Goal: Task Accomplishment & Management: Manage account settings

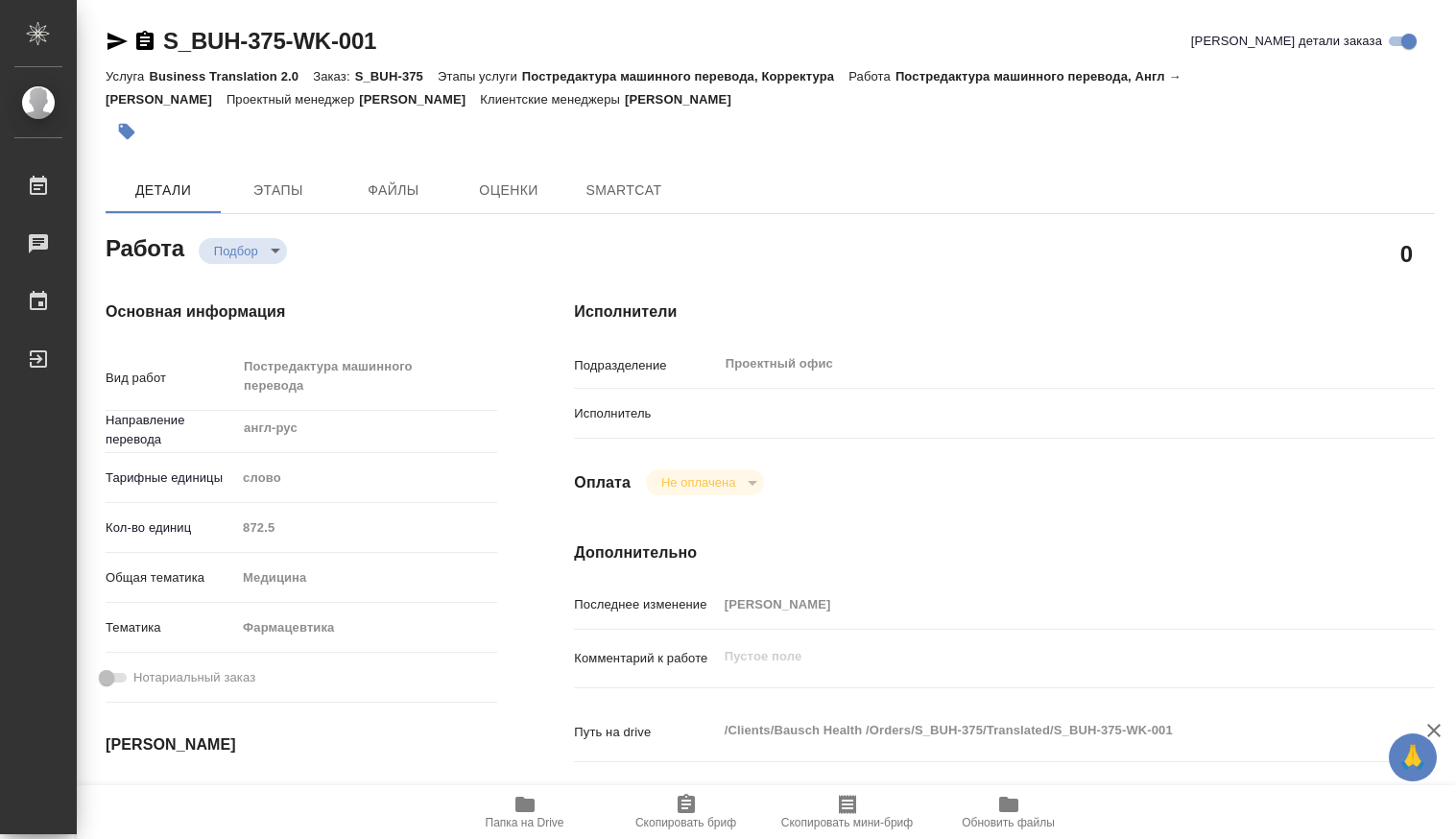
type textarea "x"
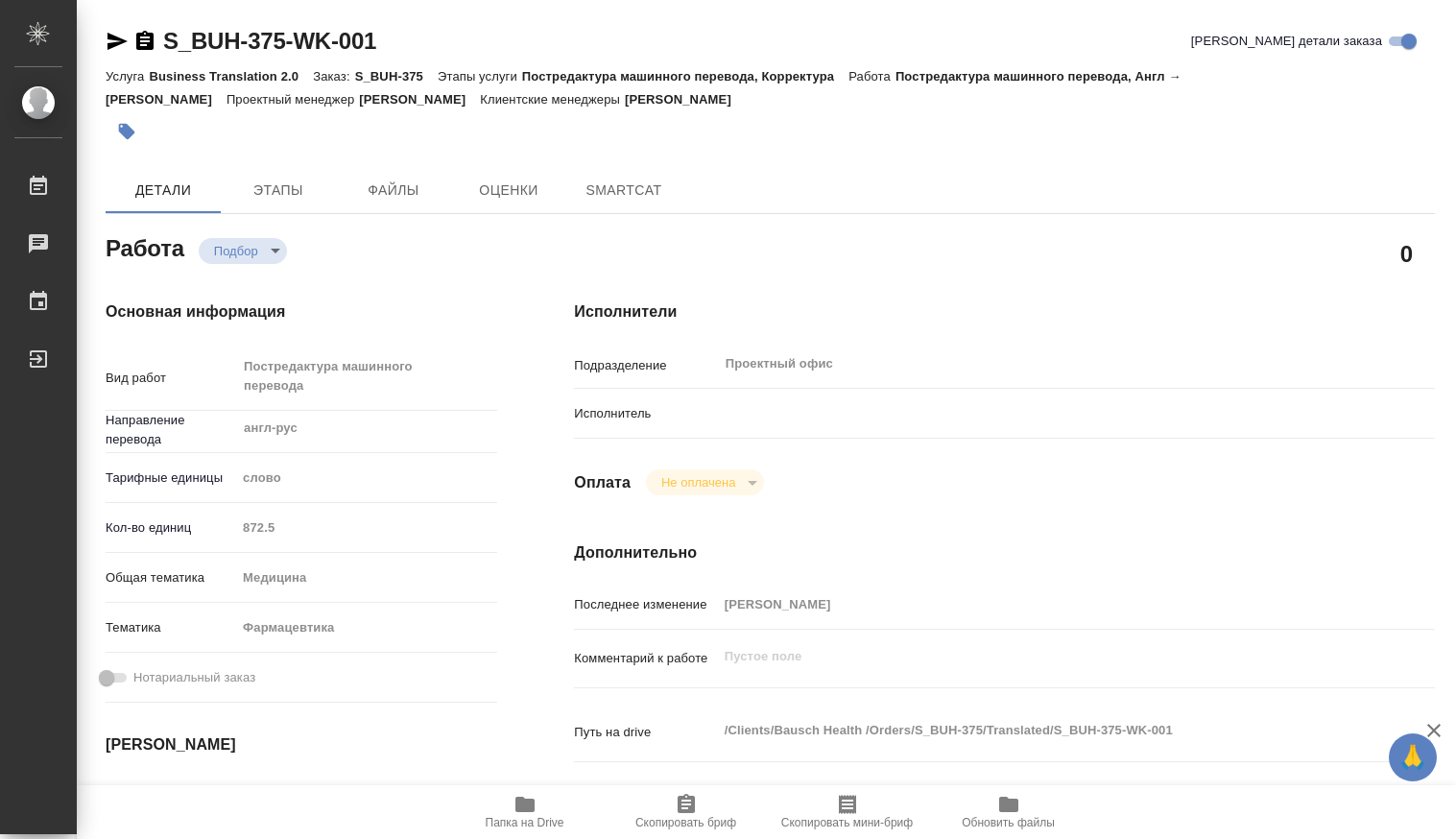
type textarea "x"
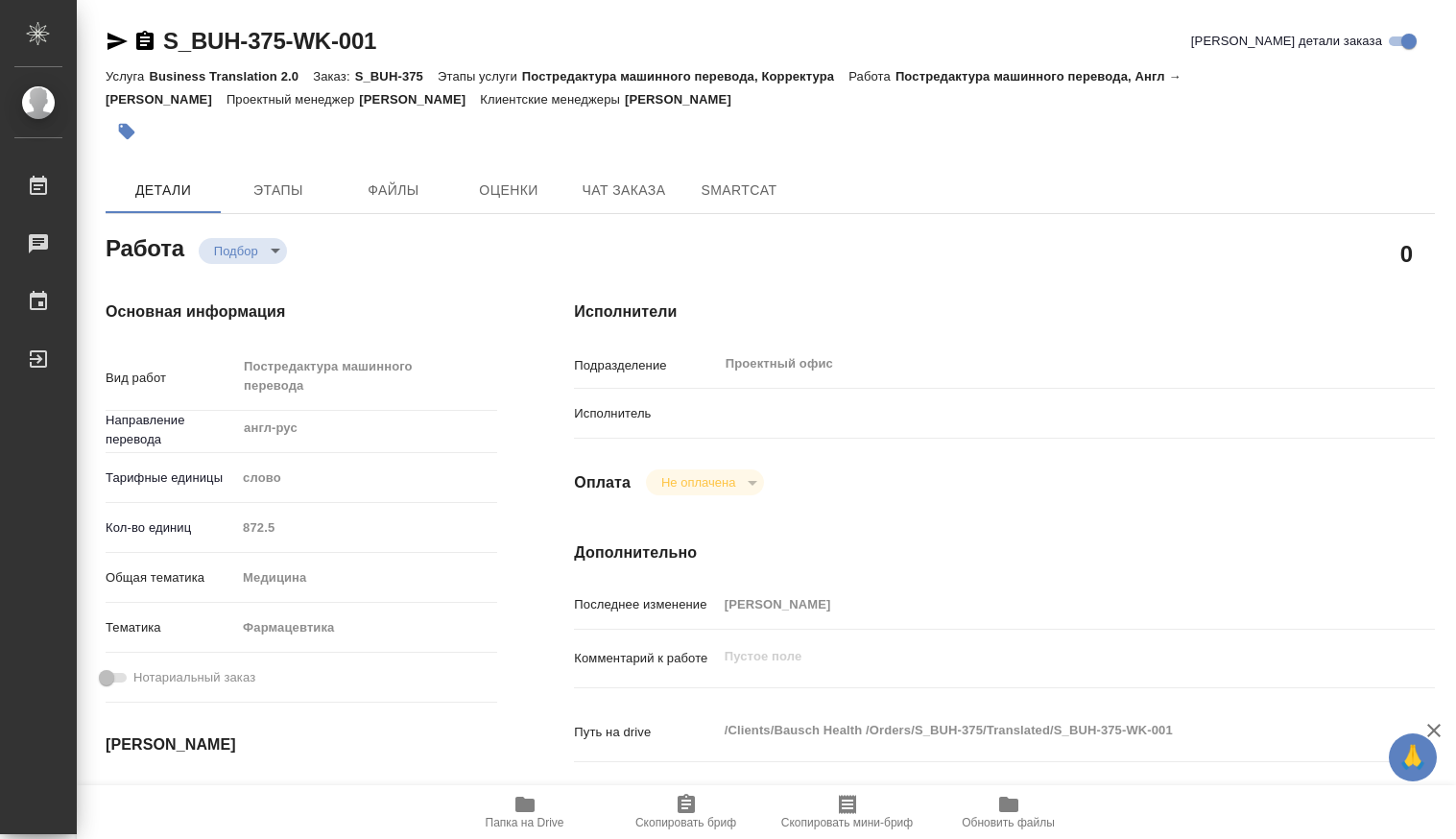
type textarea "x"
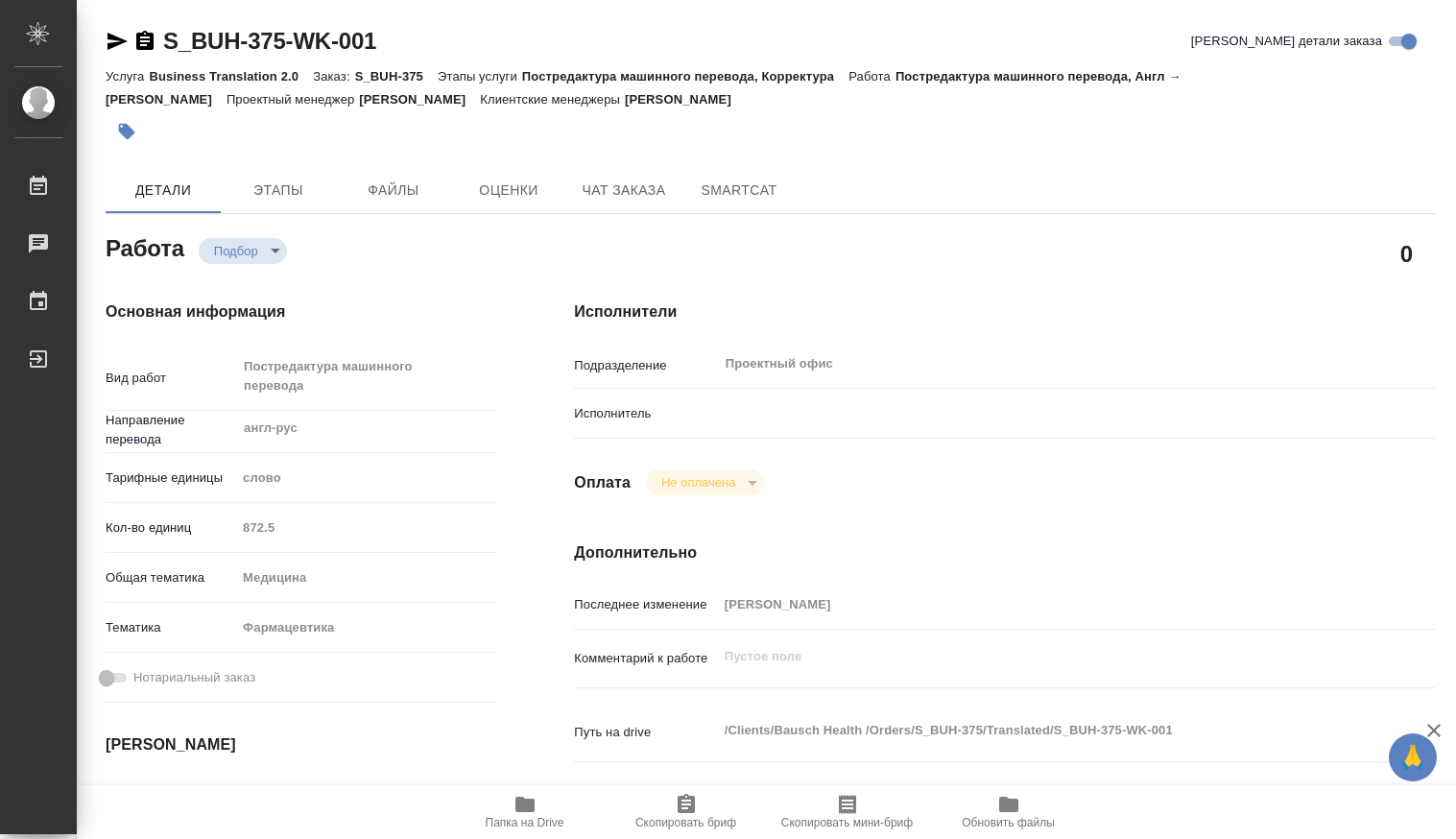
type textarea "x"
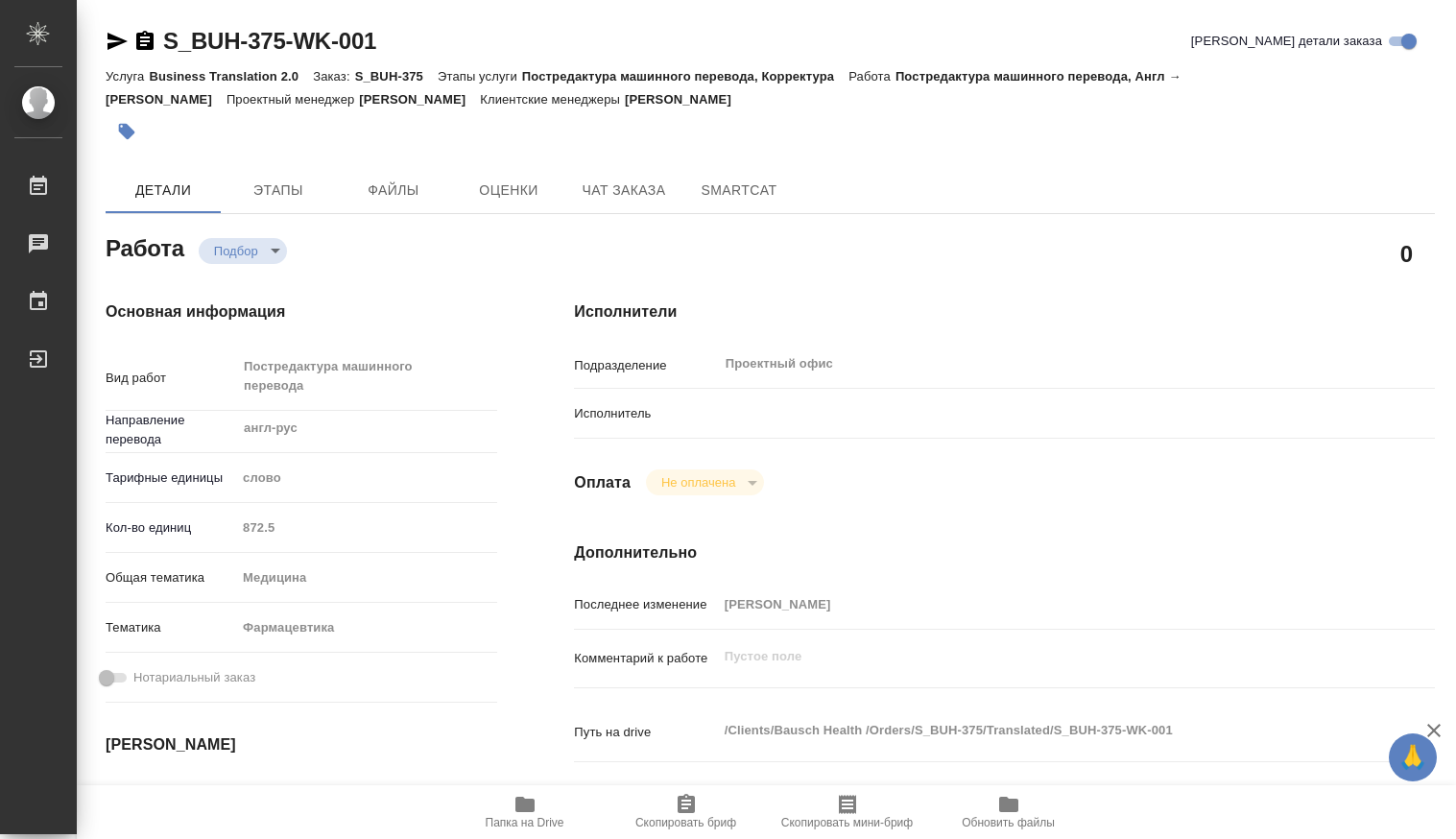
click at [272, 254] on body "🙏 .cls-1 fill:#fff; AWATERA Kamakina [PERSON_NAME] 0 Чаты График Выйти S_BUH-37…" at bounding box center [728, 419] width 1456 height 839
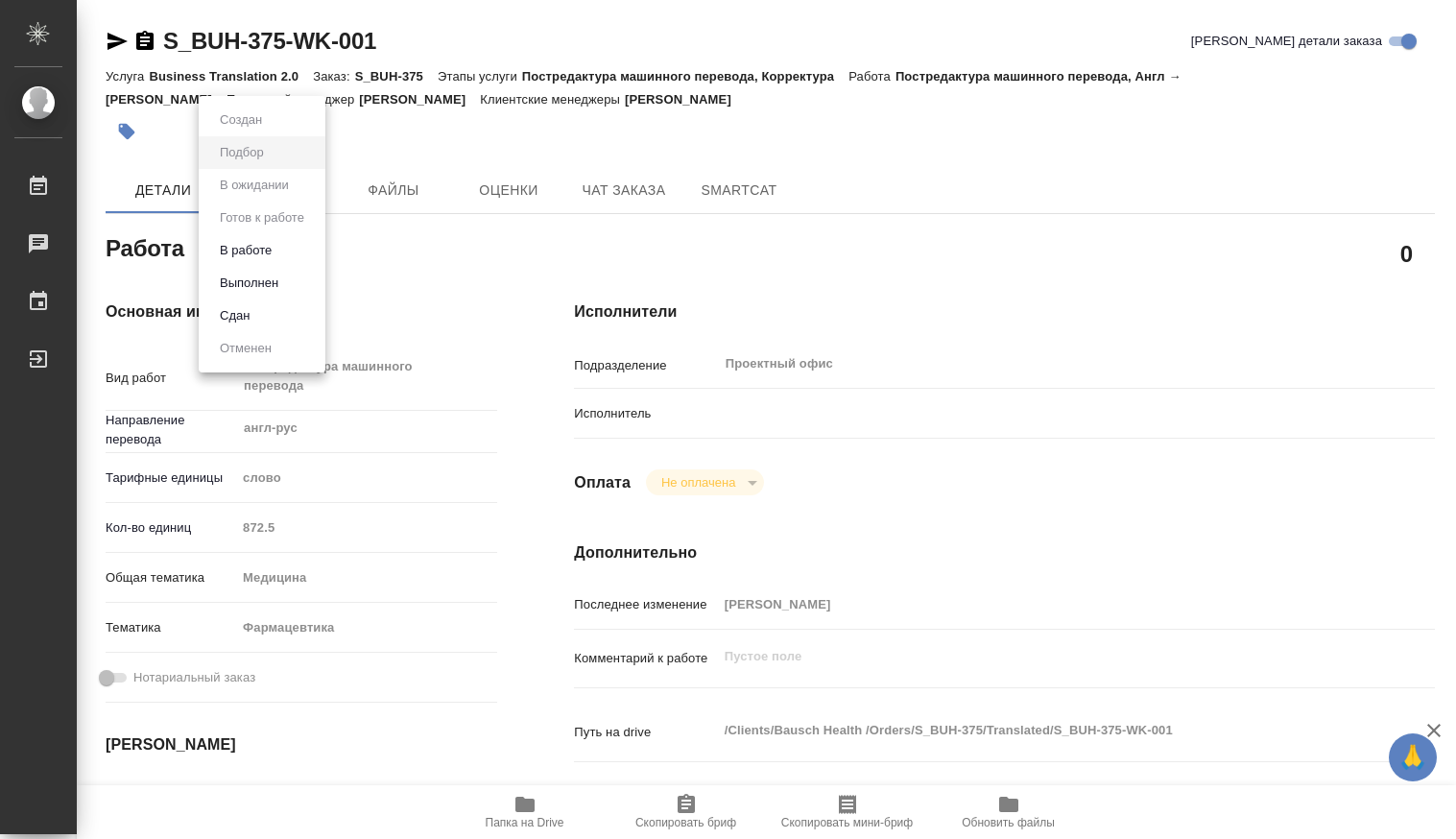
click at [1276, 347] on div at bounding box center [728, 419] width 1456 height 839
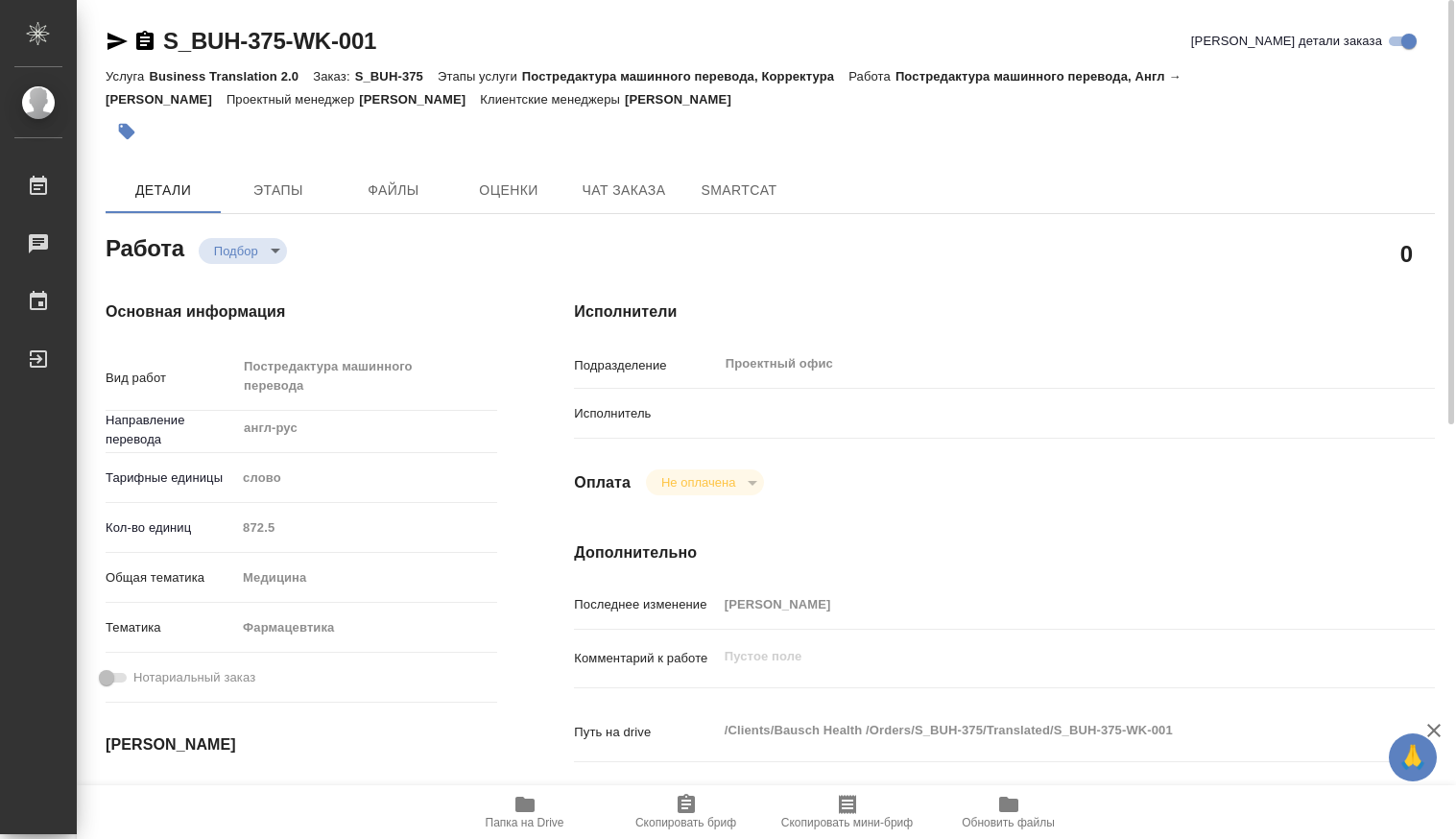
click at [524, 807] on icon "button" at bounding box center [524, 804] width 19 height 16
click at [402, 195] on span "Файлы" at bounding box center [392, 191] width 92 height 24
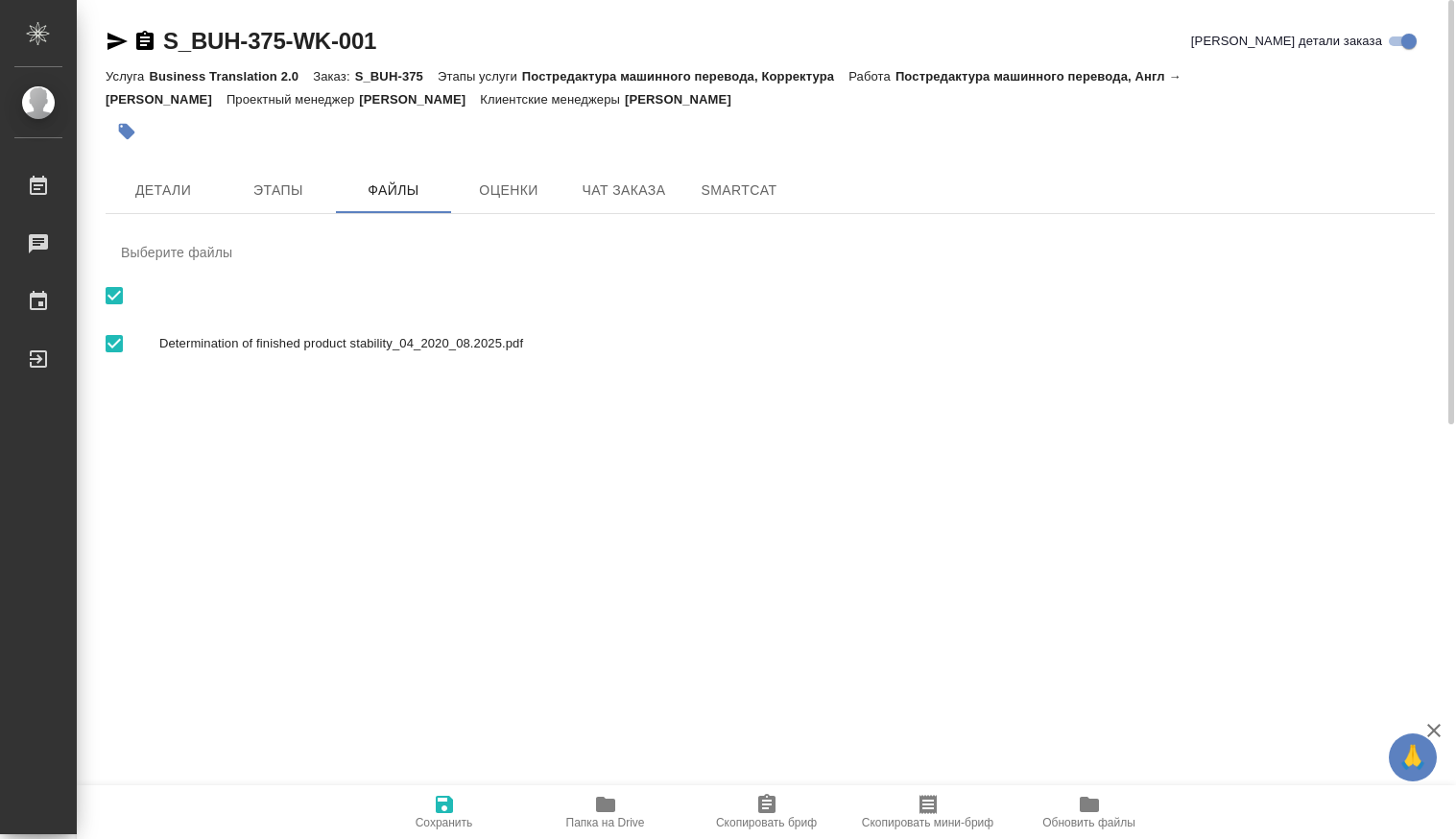
click at [347, 339] on span "Determination of finished product stability_04_2020_08.2025.pdf" at bounding box center [789, 343] width 1260 height 19
checkbox input "false"
click at [327, 345] on span "Determination of finished product stability_04_2020_08.2025.pdf" at bounding box center [789, 343] width 1260 height 19
checkbox input "true"
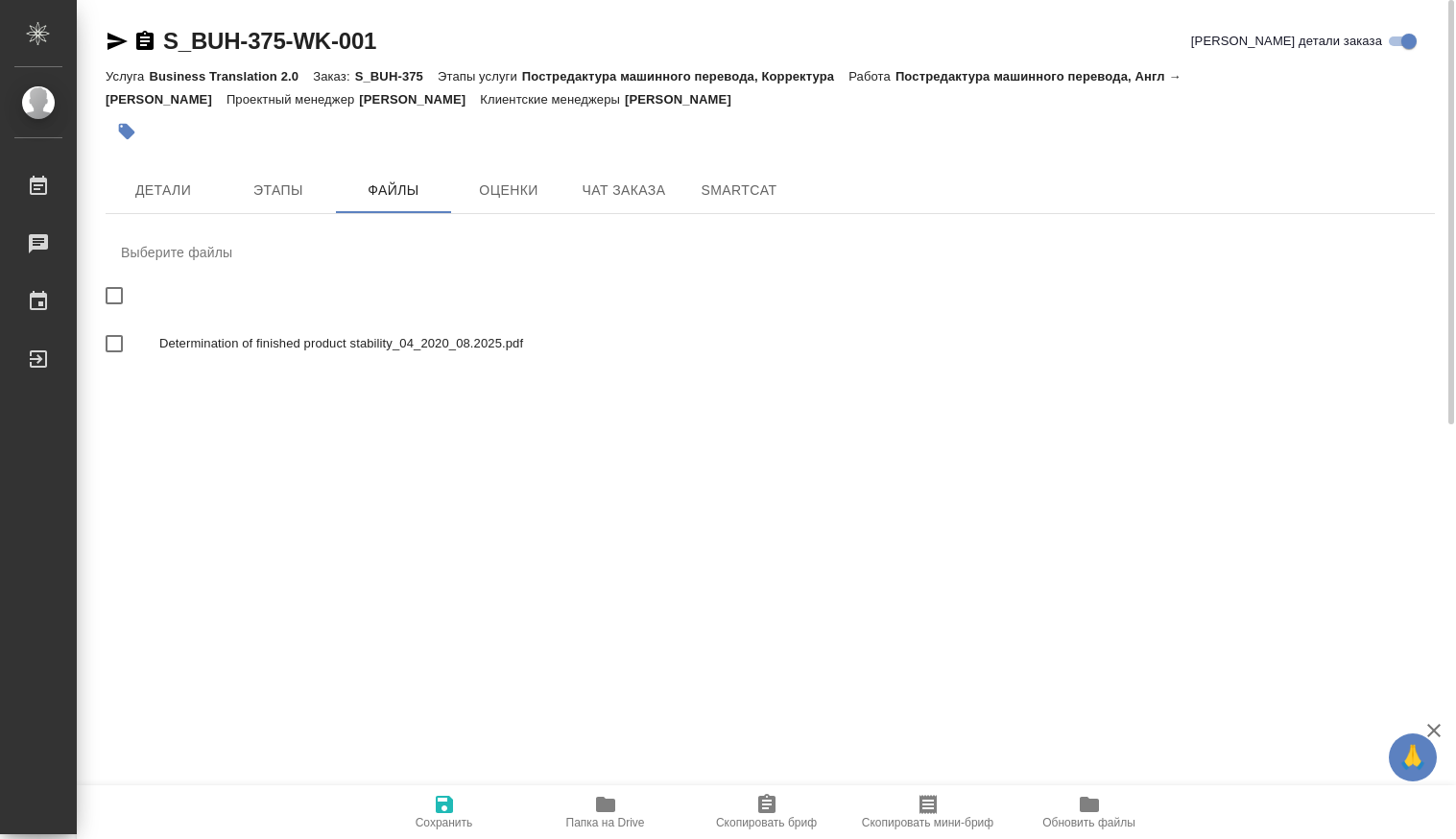
checkbox input "true"
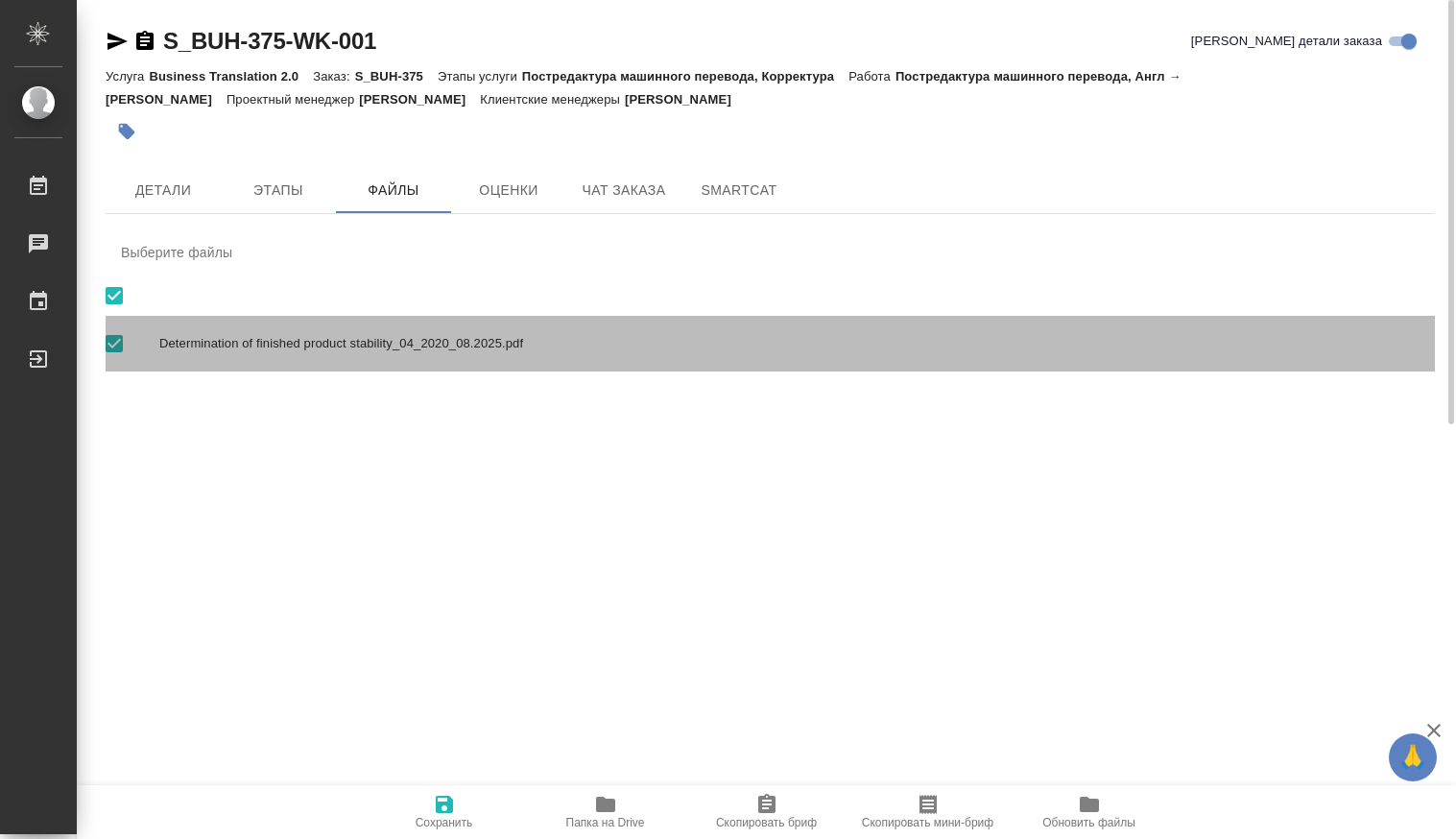
click at [327, 345] on span "Determination of finished product stability_04_2020_08.2025.pdf" at bounding box center [789, 343] width 1260 height 19
checkbox input "false"
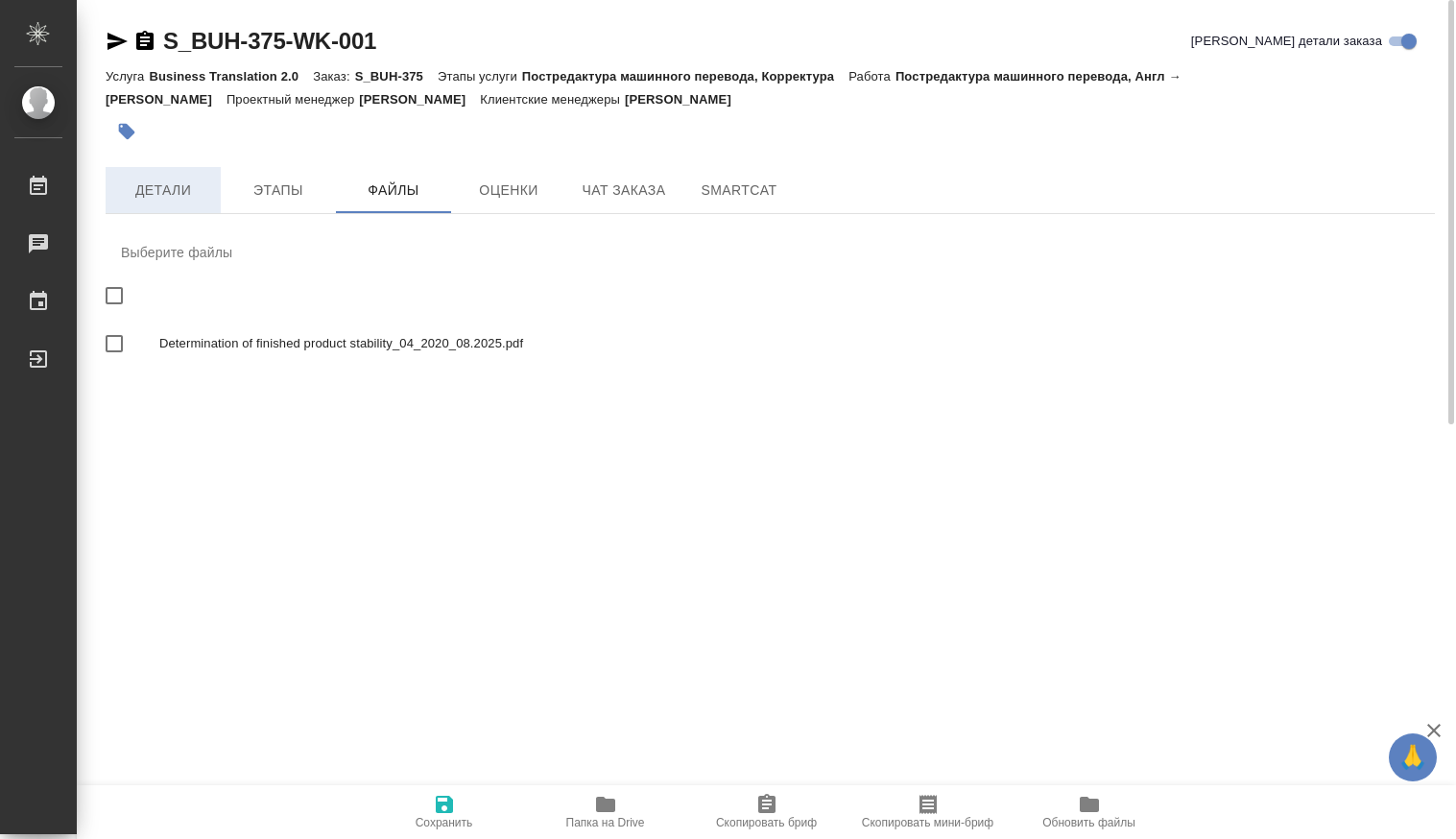
click at [159, 198] on span "Детали" at bounding box center [162, 191] width 92 height 24
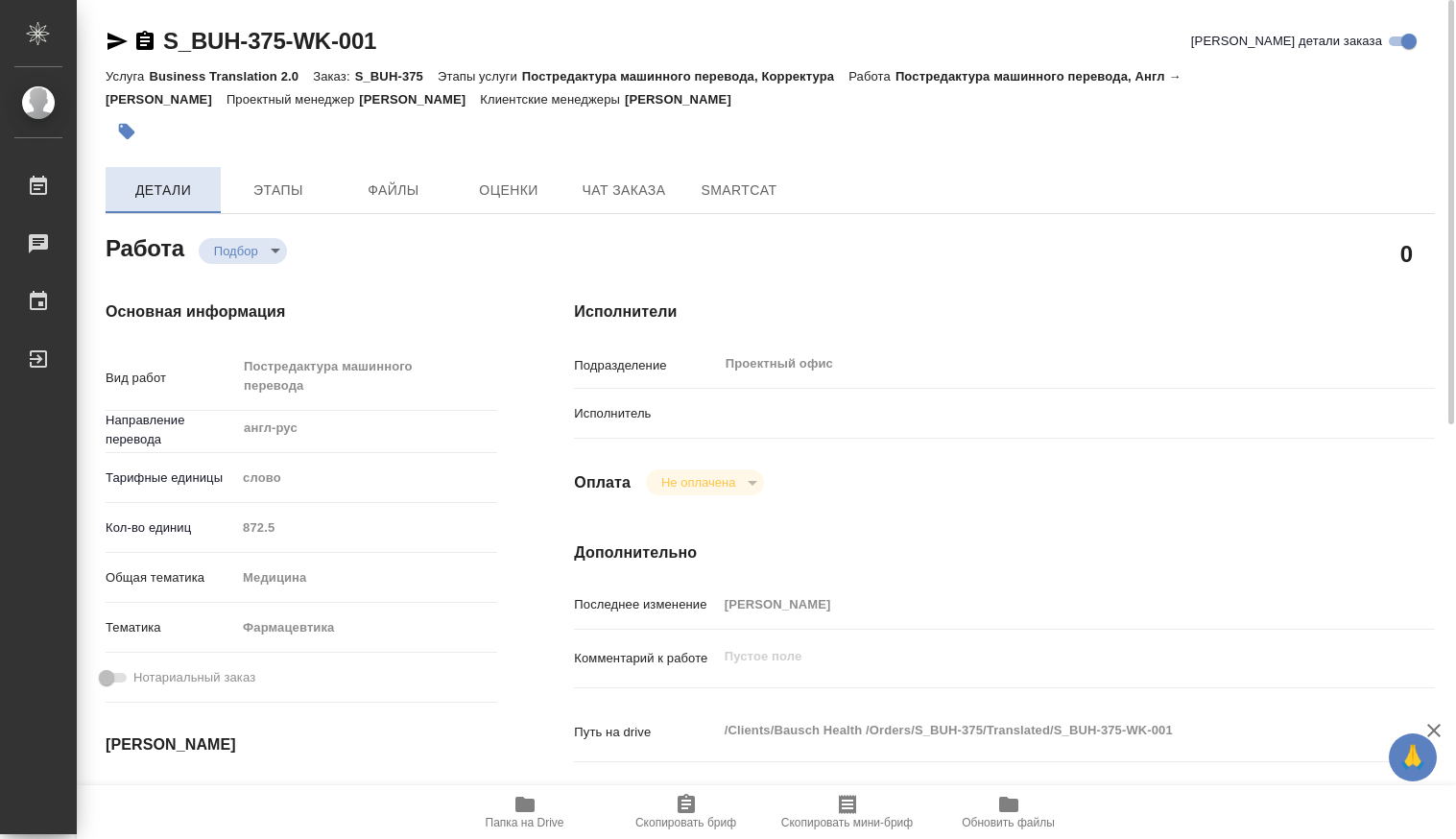
type textarea "x"
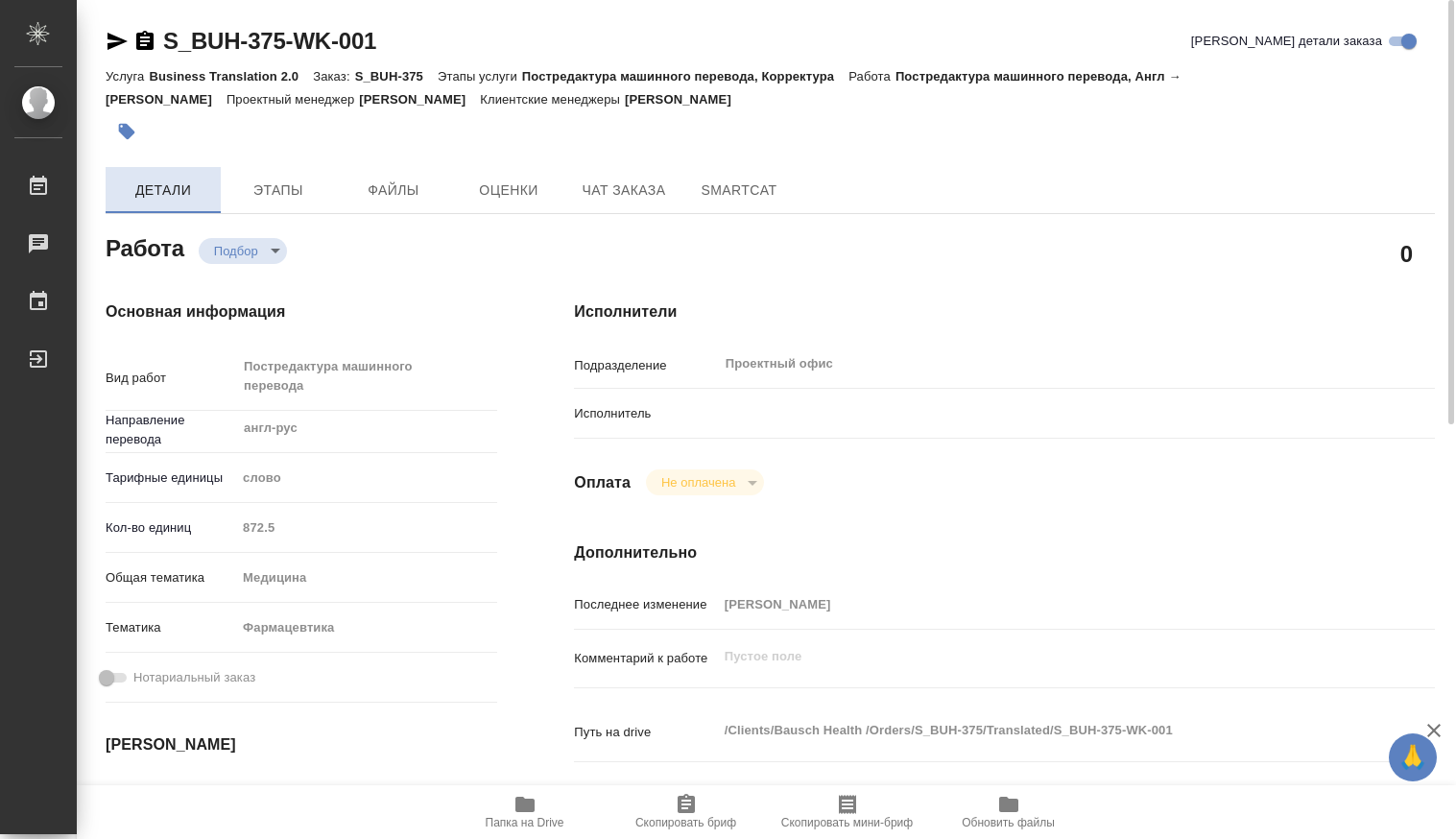
type textarea "x"
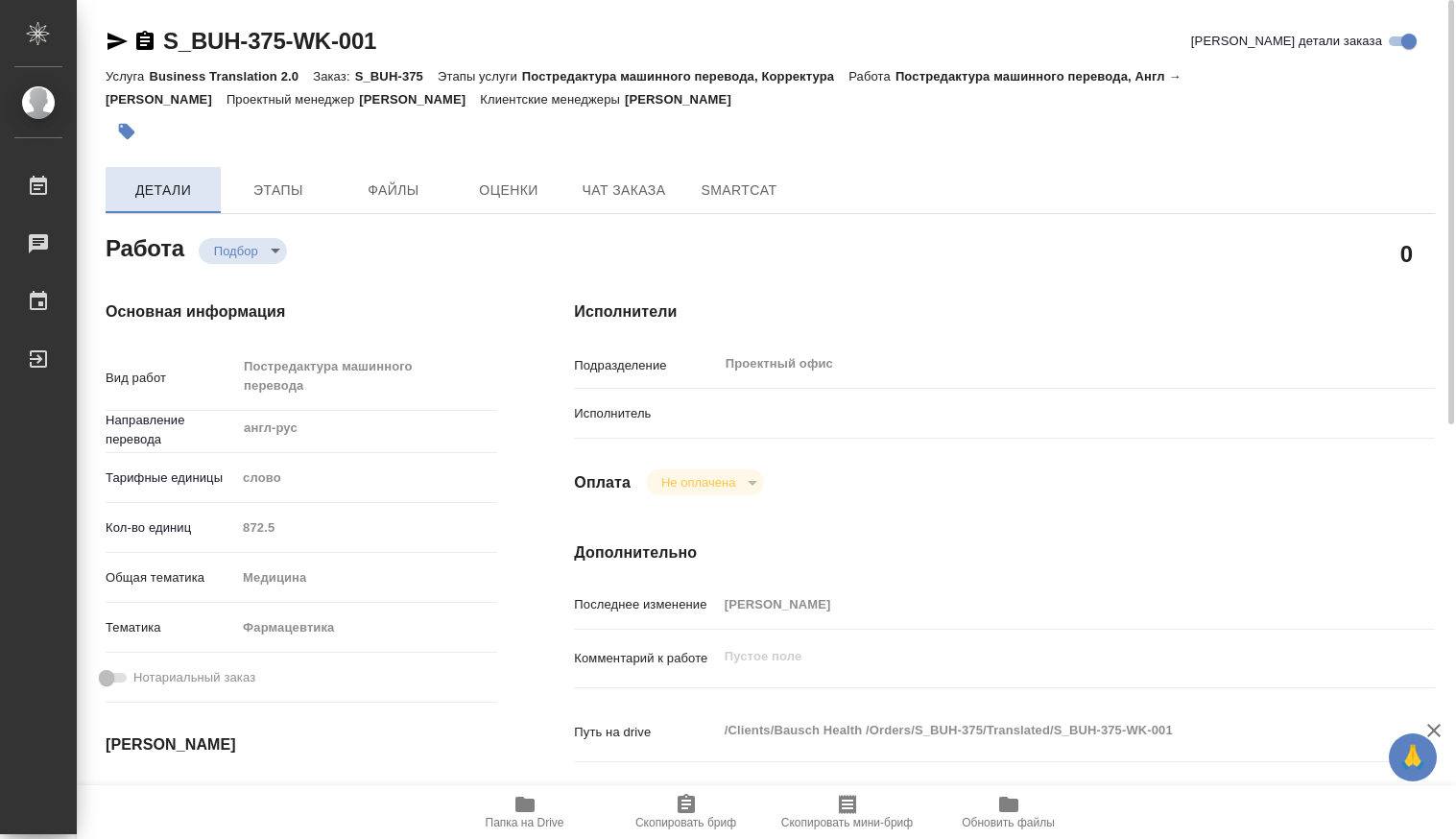
type textarea "x"
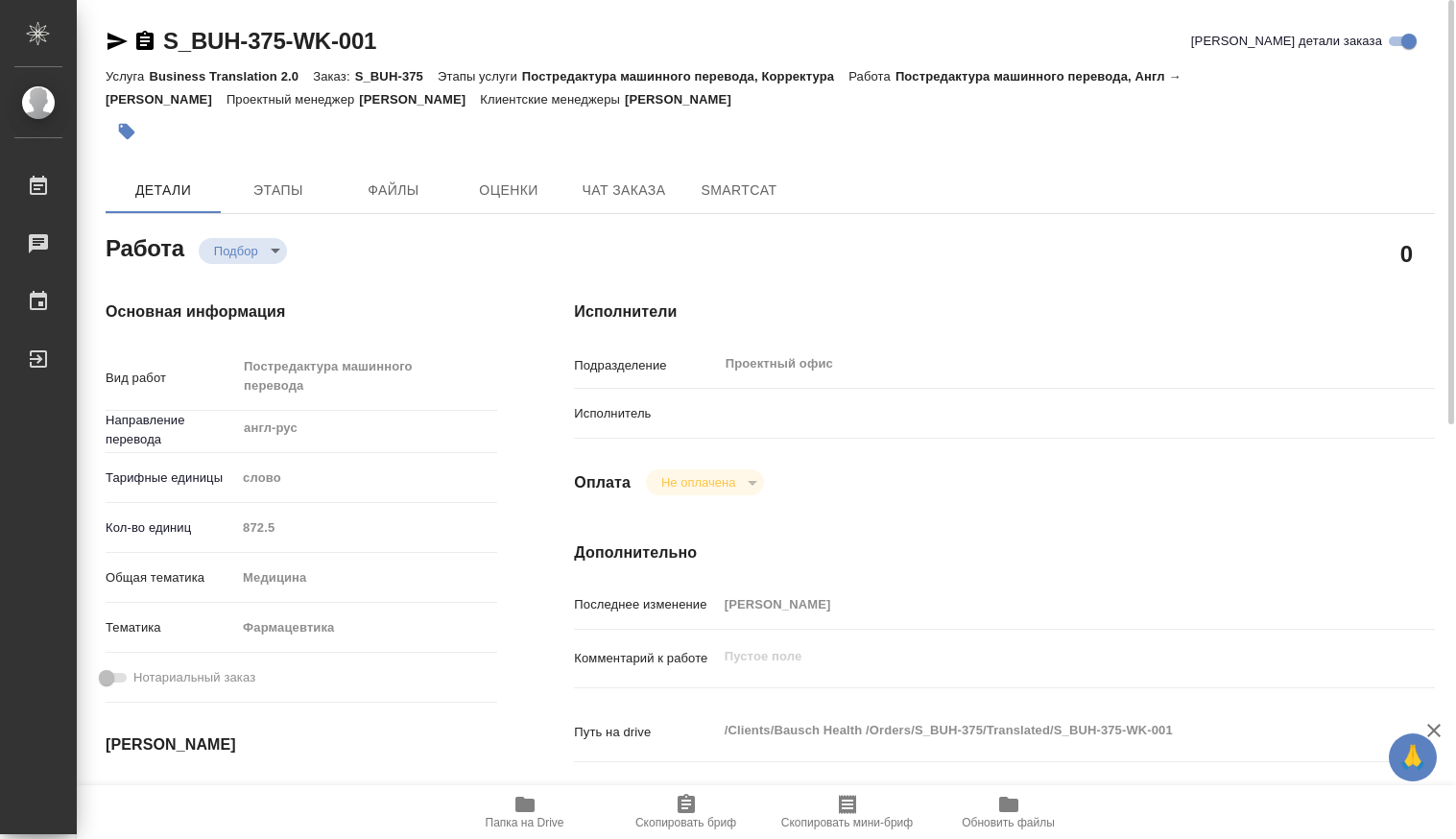
type textarea "x"
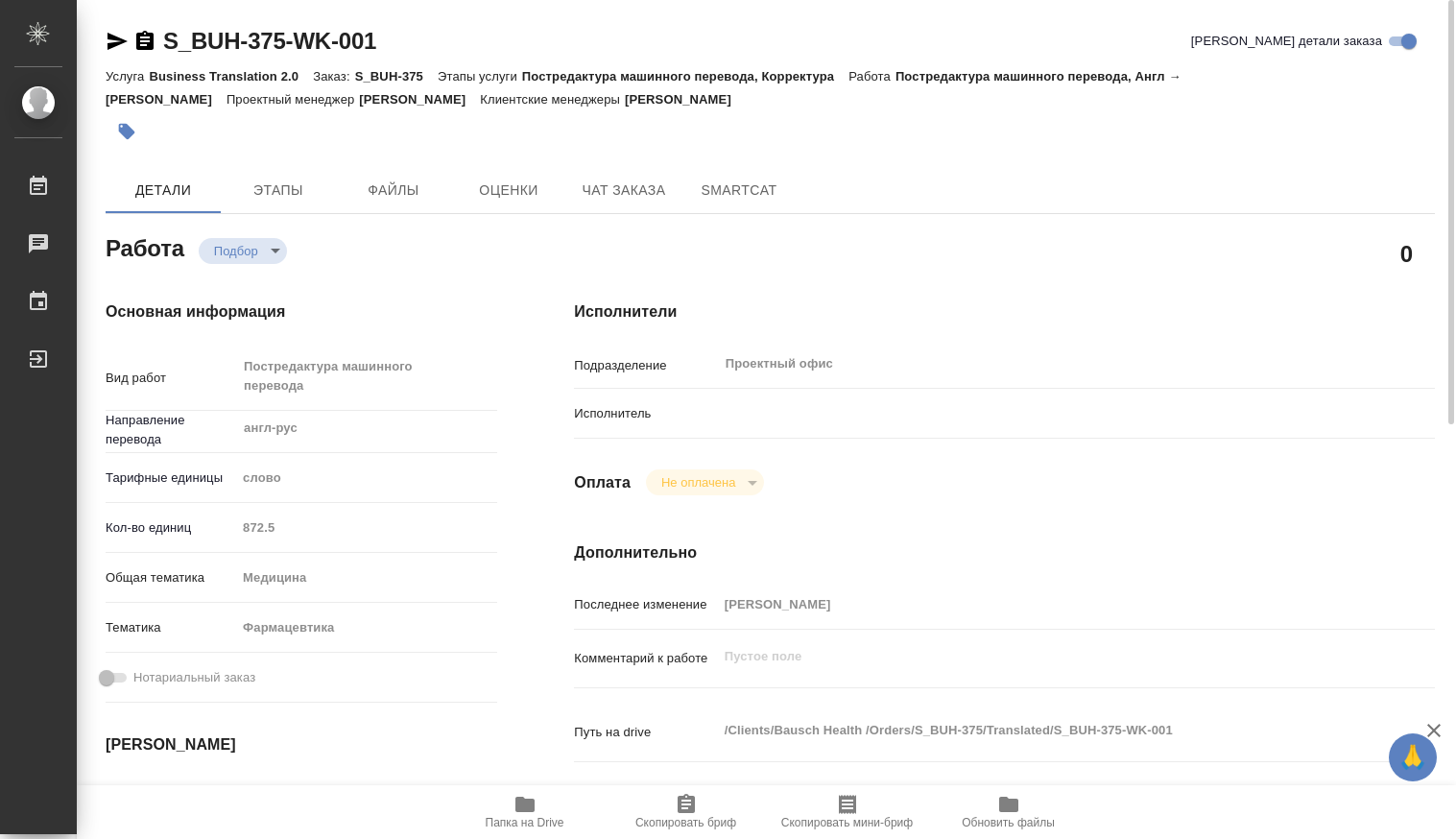
click at [278, 251] on body "🙏 .cls-1 fill:#fff; AWATERA Kamakina [PERSON_NAME] 0 Чаты График Выйти S_BUH-37…" at bounding box center [728, 419] width 1456 height 839
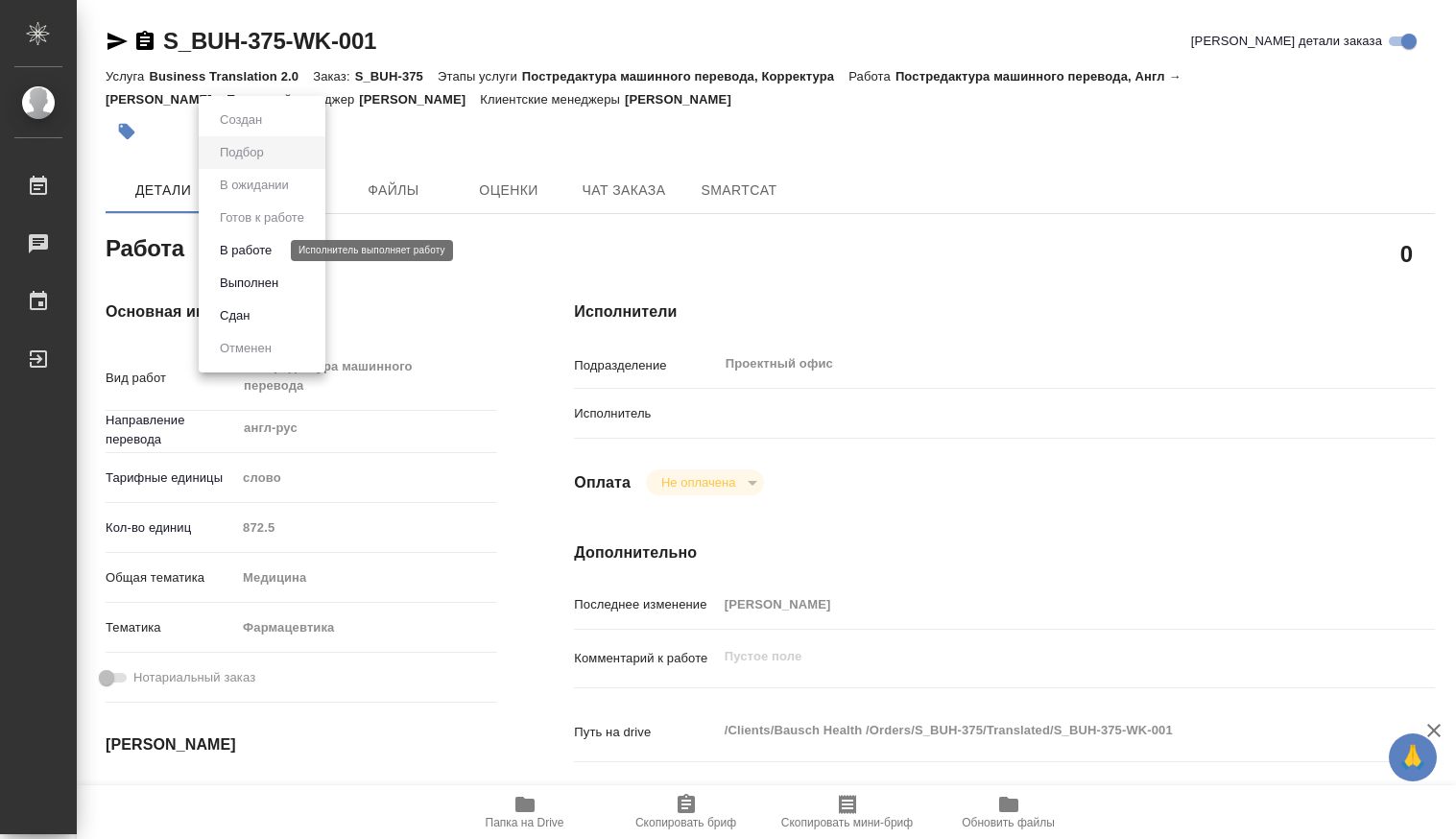
click at [255, 248] on button "В работе" at bounding box center [246, 250] width 63 height 21
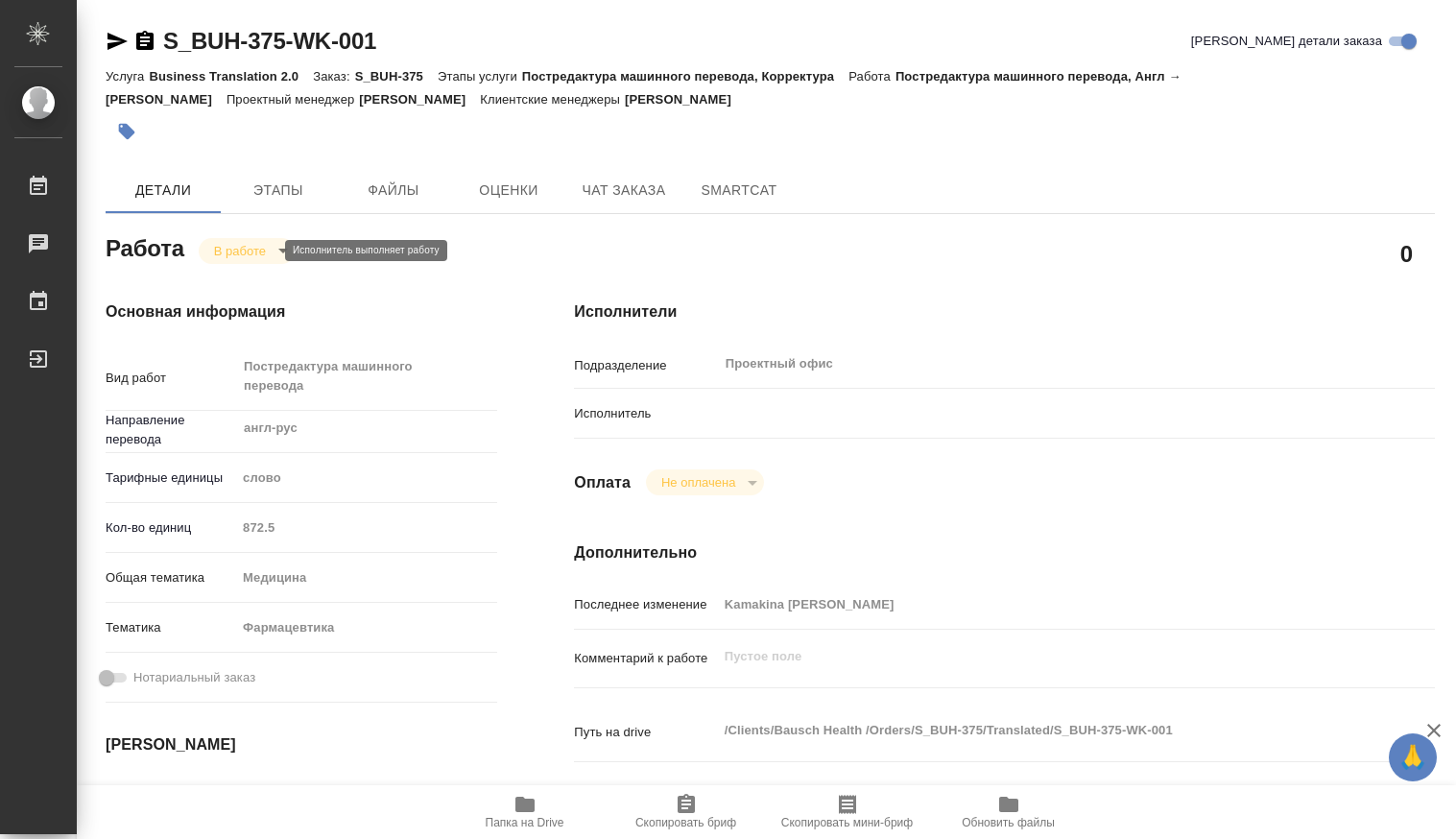
type textarea "x"
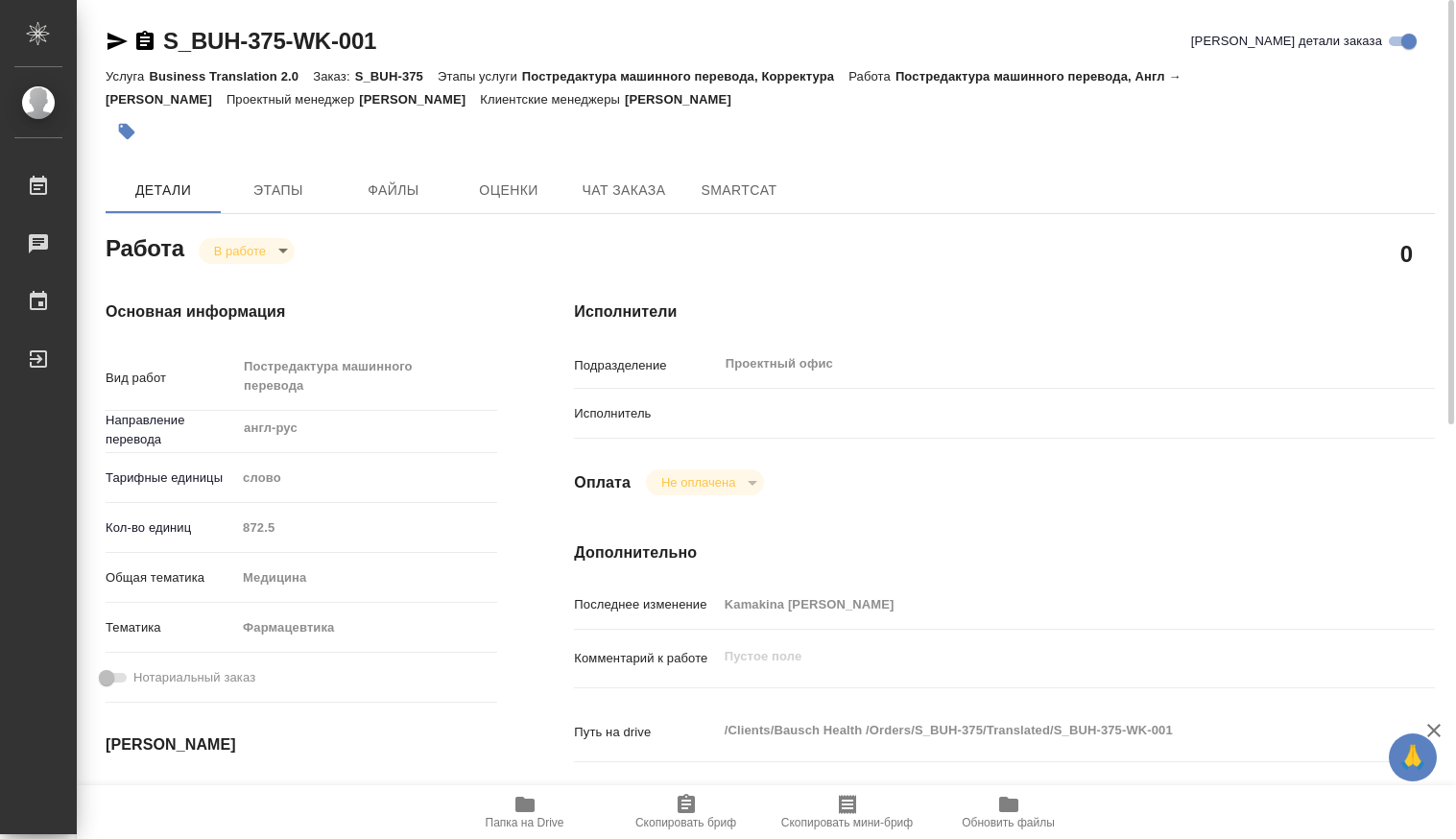
type textarea "x"
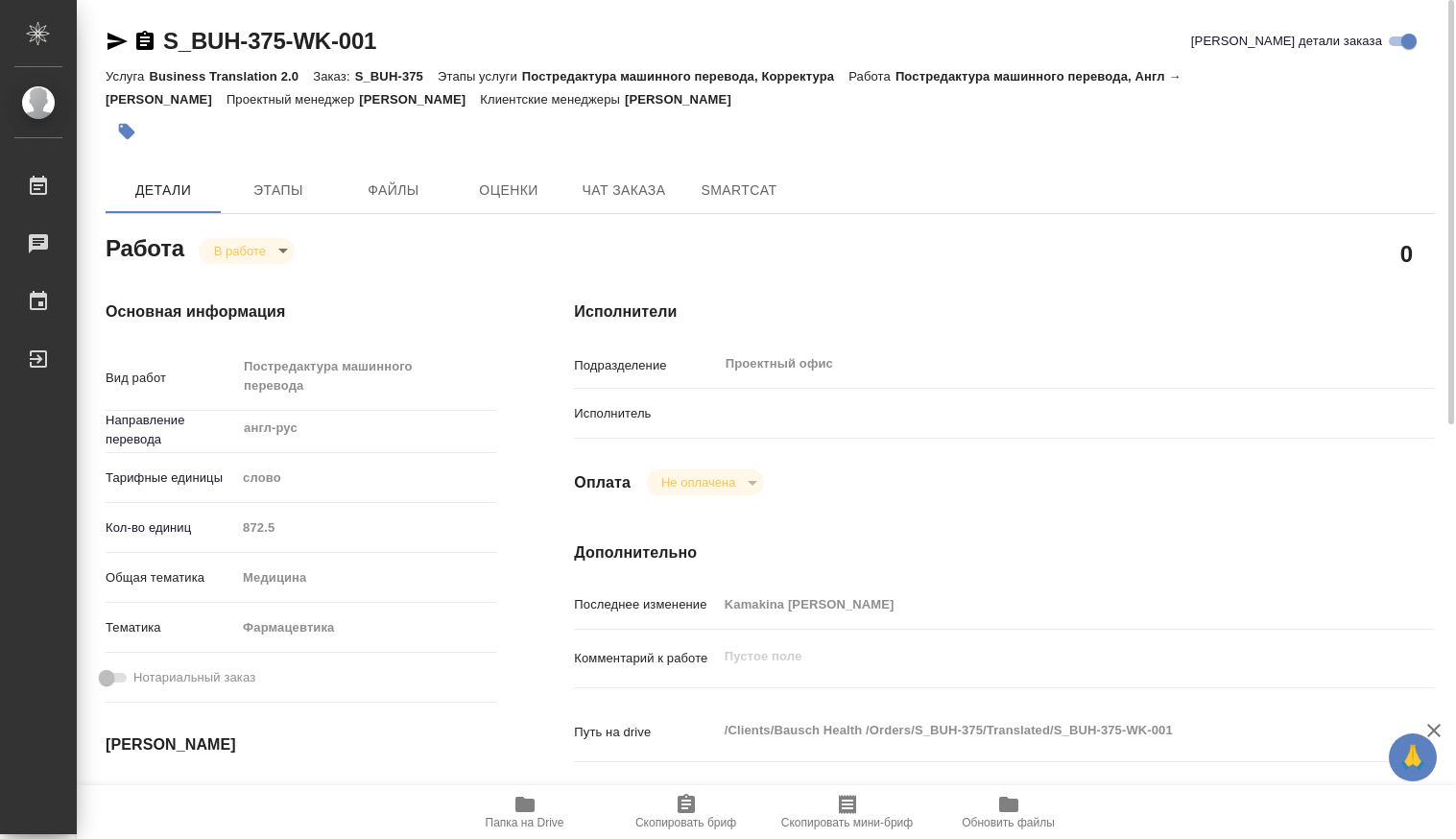
scroll to position [288, 0]
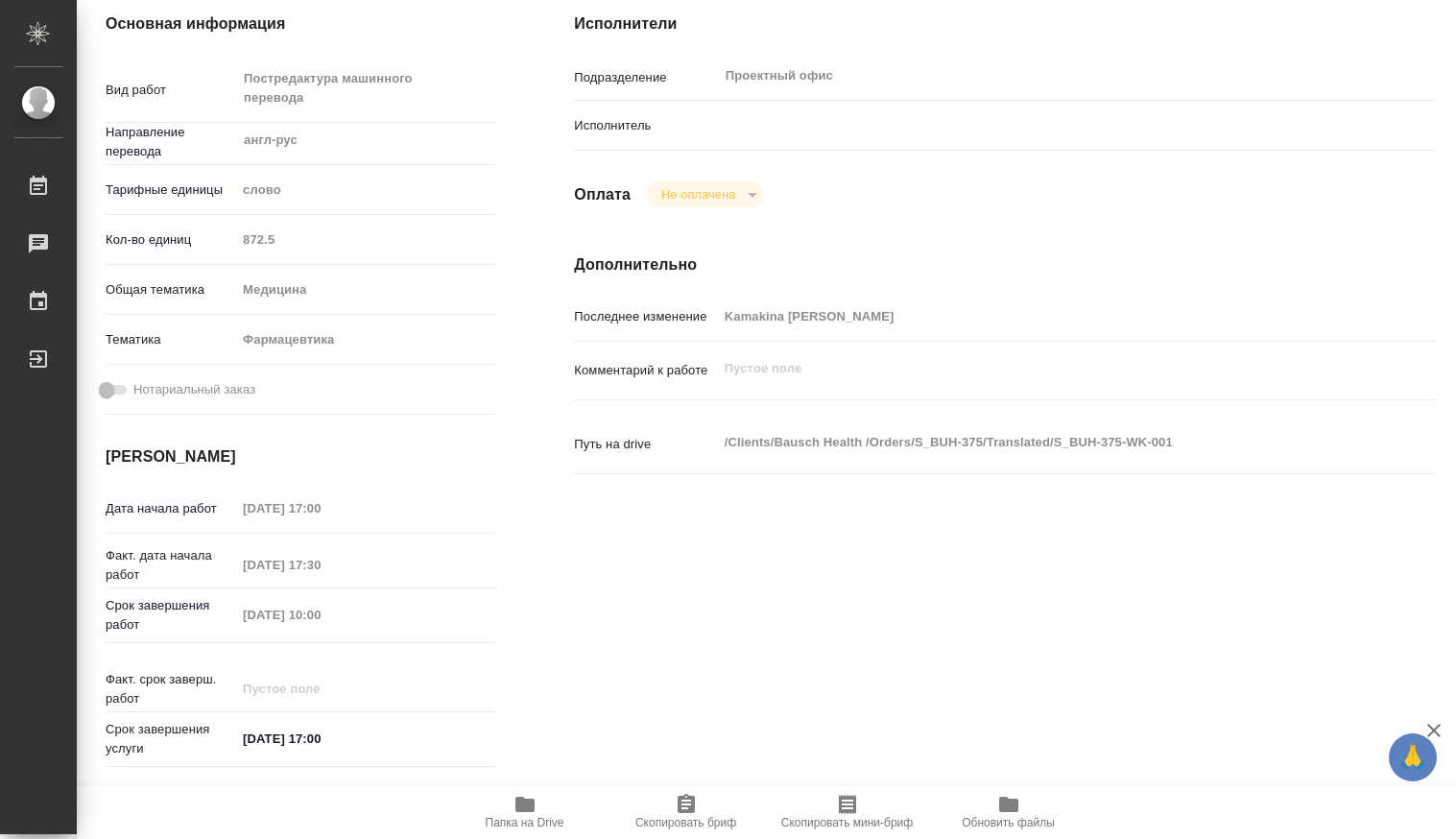
type textarea "x"
